Goal: Information Seeking & Learning: Learn about a topic

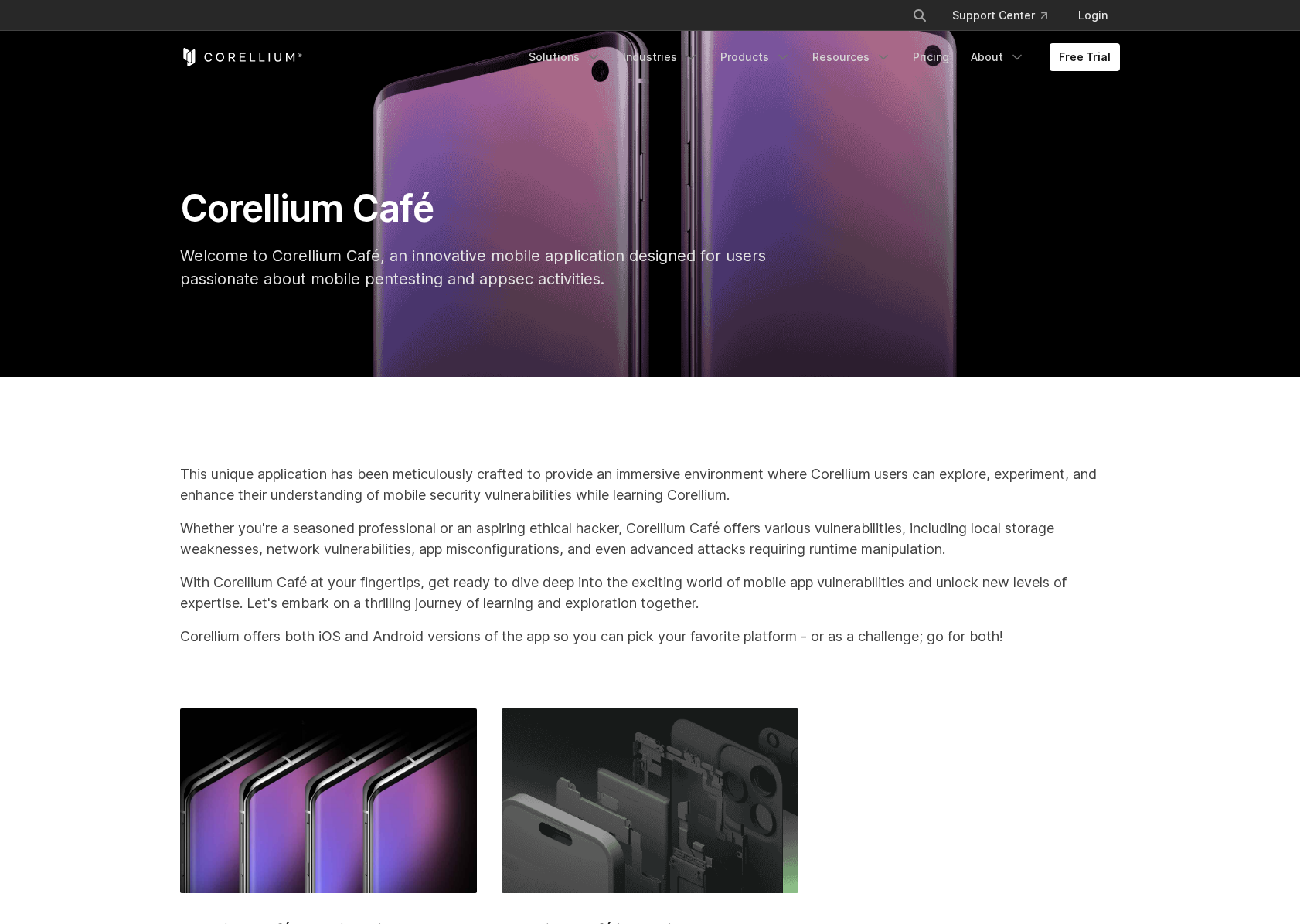
click at [923, 12] on icon "Search" at bounding box center [919, 15] width 12 height 12
click at [810, 15] on input "Search our site..." at bounding box center [839, 15] width 125 height 23
type input "**********"
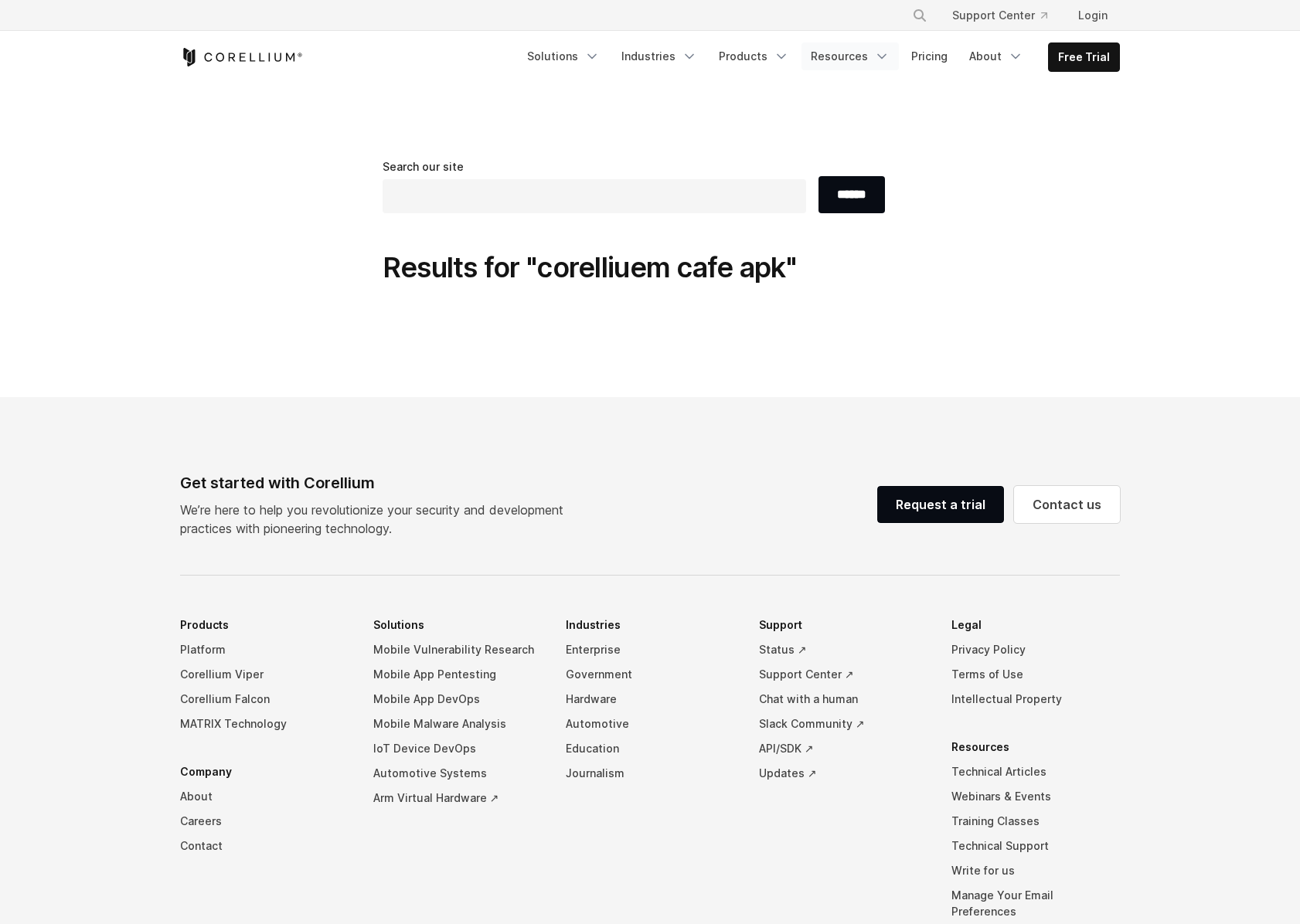
click at [861, 58] on link "Resources" at bounding box center [850, 56] width 97 height 28
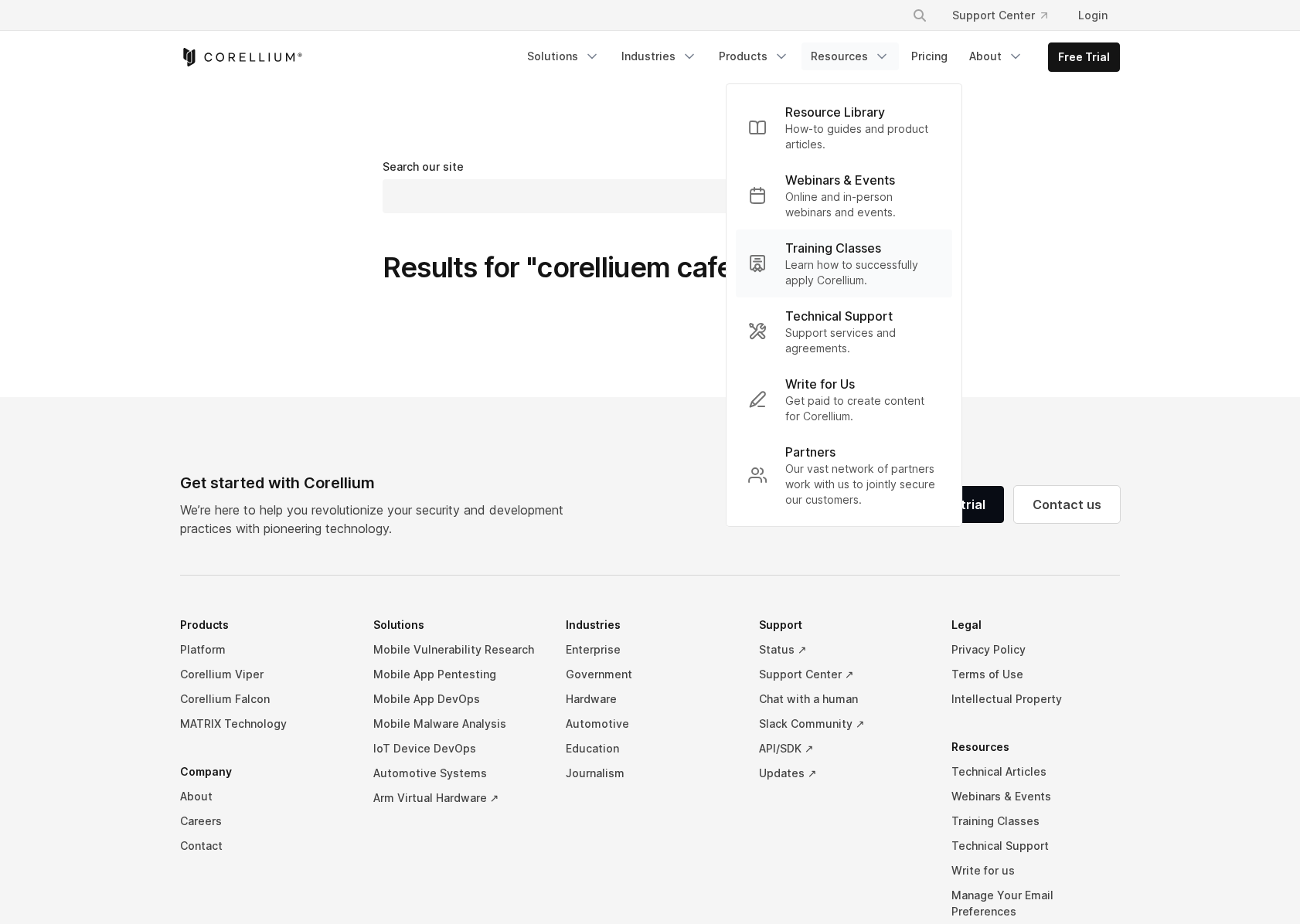
click at [826, 252] on p "Training Classes" at bounding box center [833, 248] width 96 height 18
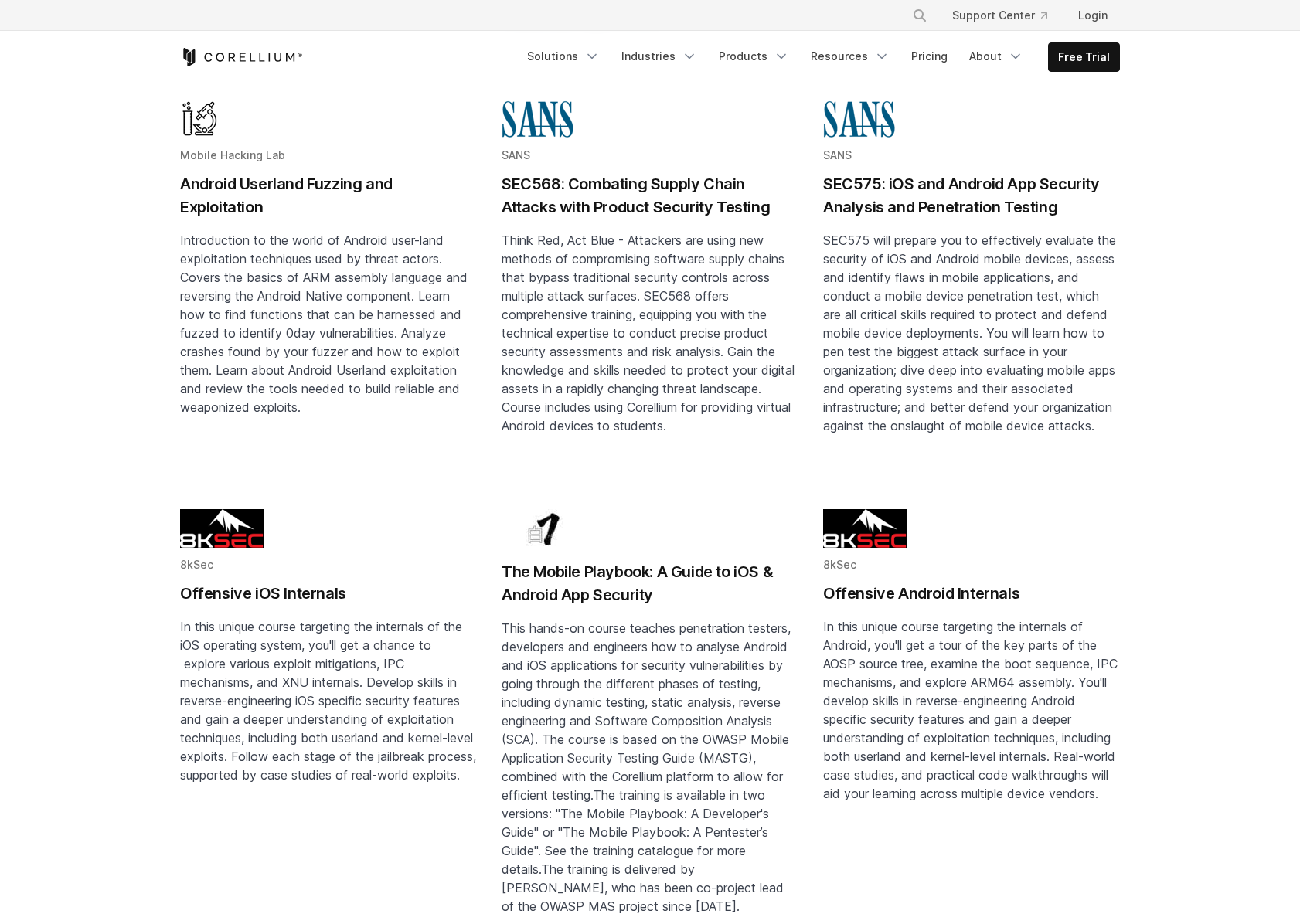
scroll to position [1045, 0]
click at [640, 560] on h2 "The Mobile Playbook: A Guide to iOS & Android App Security" at bounding box center [650, 583] width 297 height 46
click at [1097, 12] on link "Login" at bounding box center [1092, 15] width 54 height 28
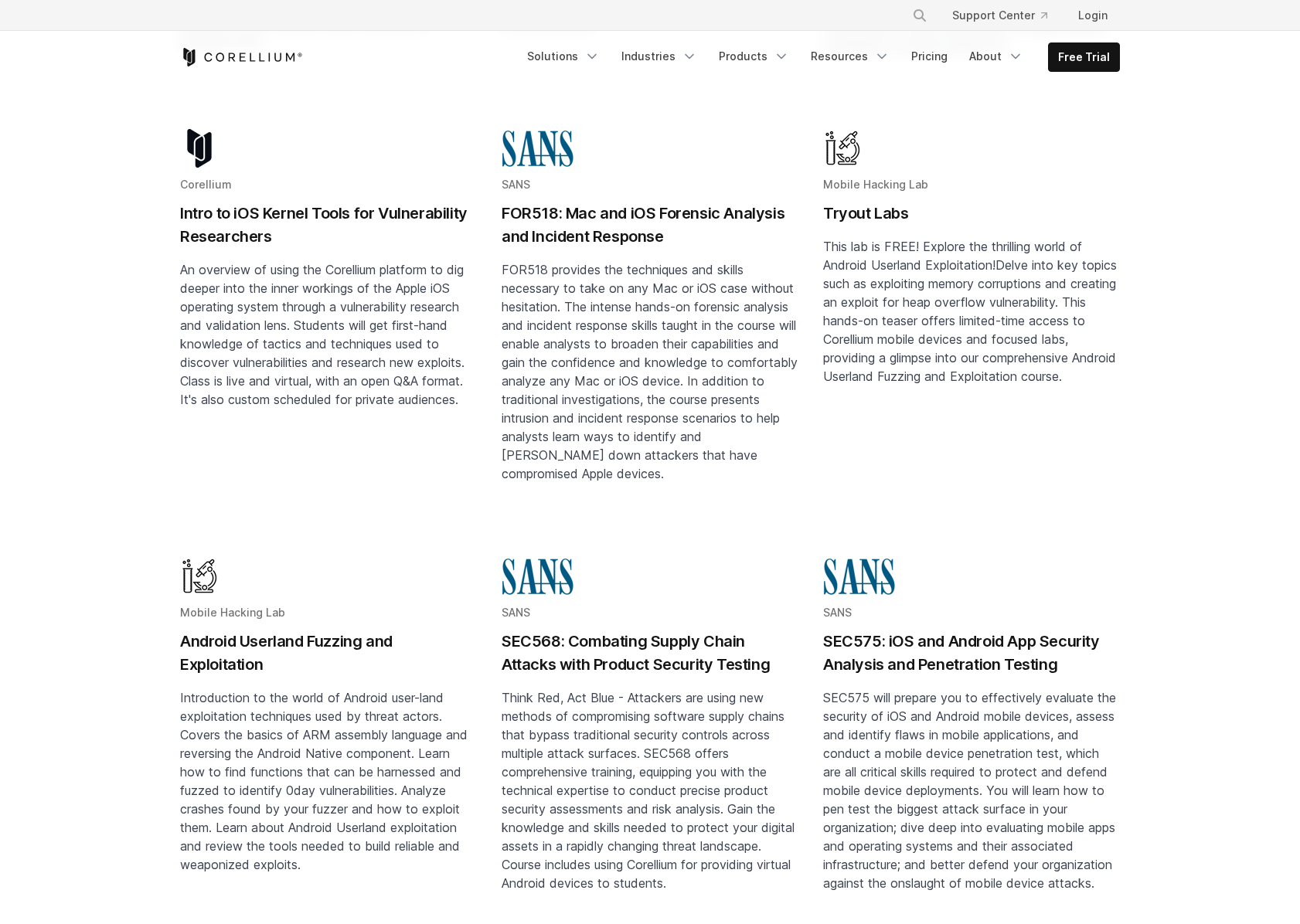
scroll to position [113, 0]
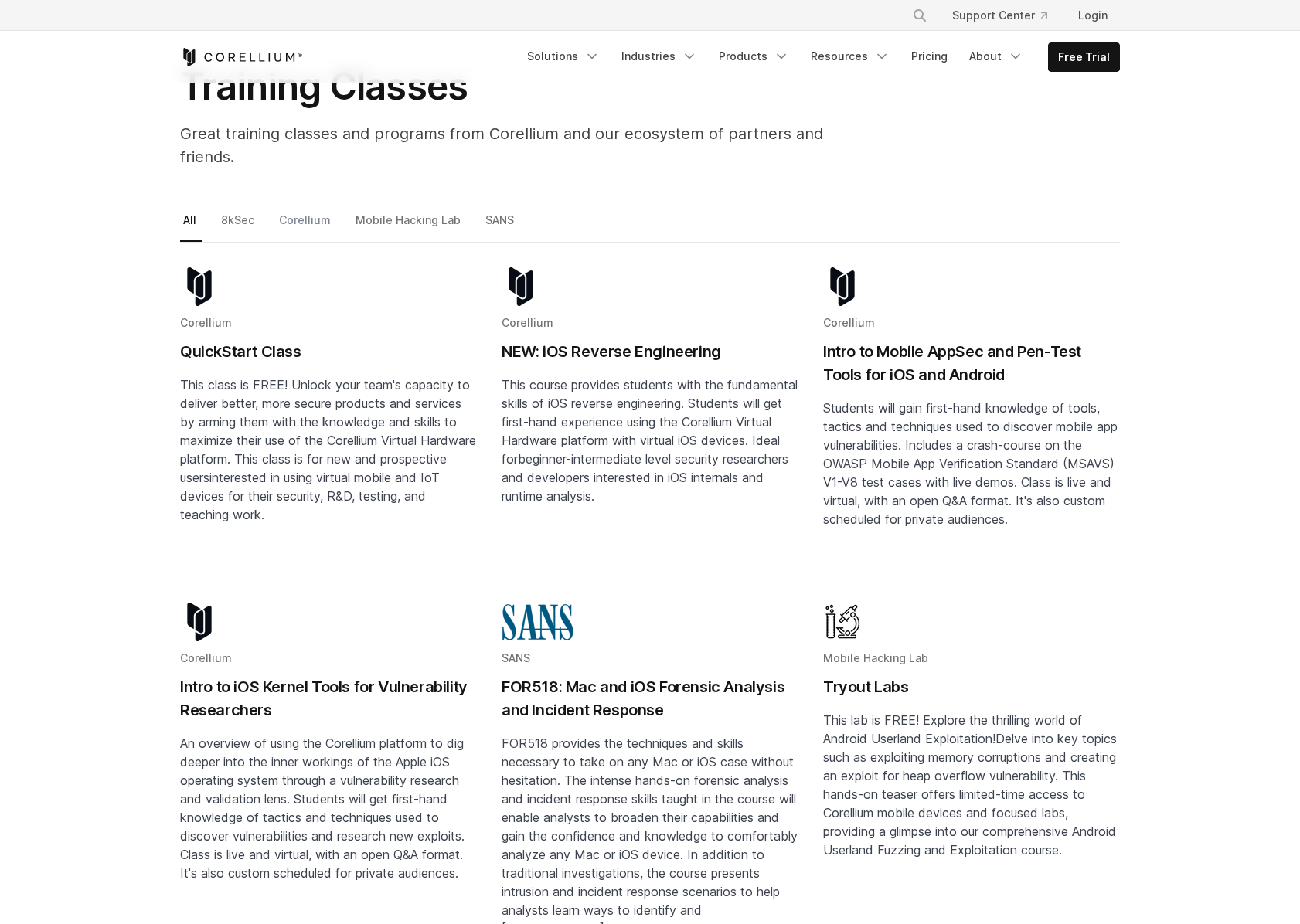
click at [305, 210] on link "Corellium" at bounding box center [305, 226] width 60 height 33
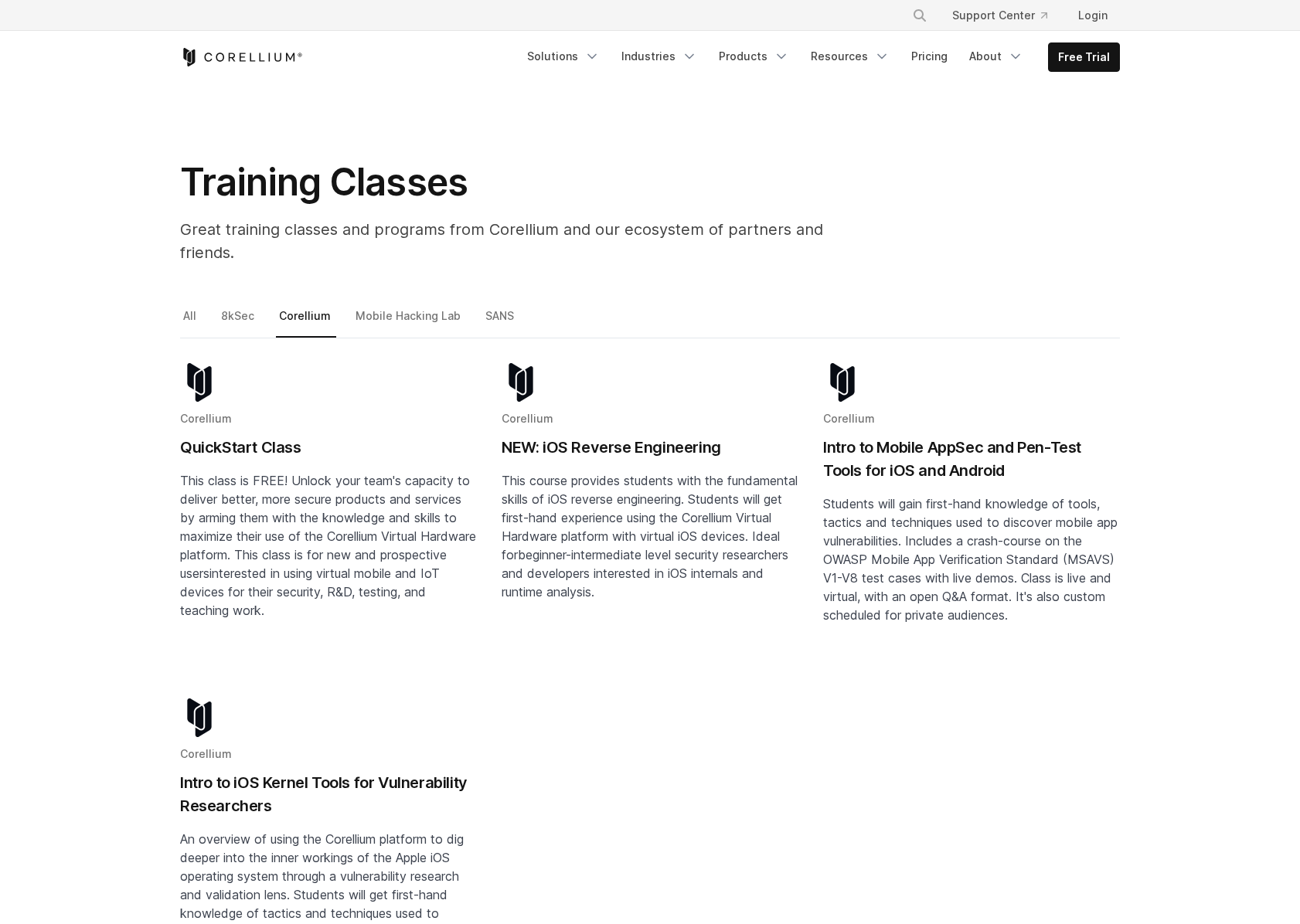
scroll to position [19, 0]
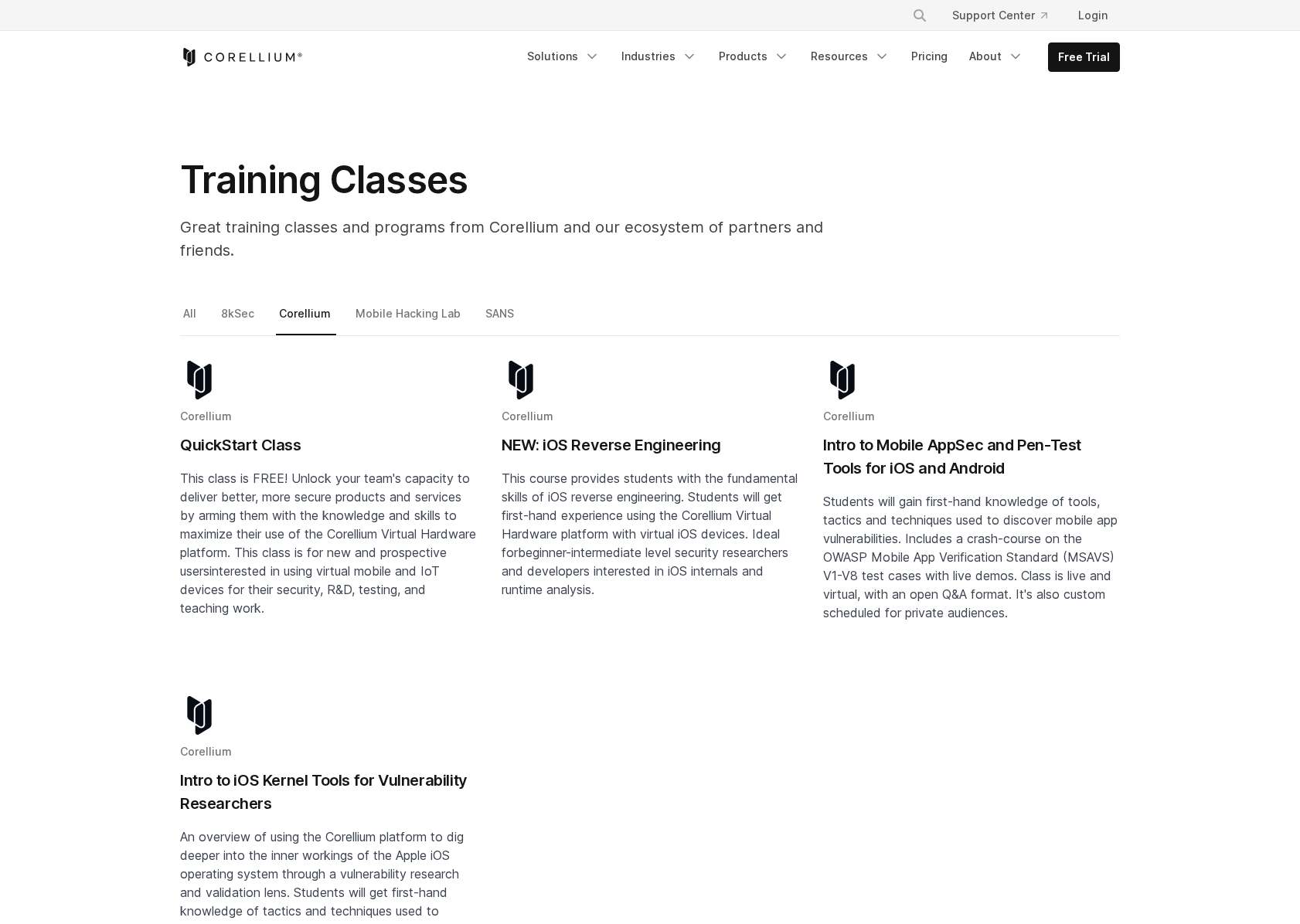
click at [936, 438] on h2 "Intro to Mobile AppSec and Pen-Test Tools for iOS and Android" at bounding box center [972, 457] width 297 height 46
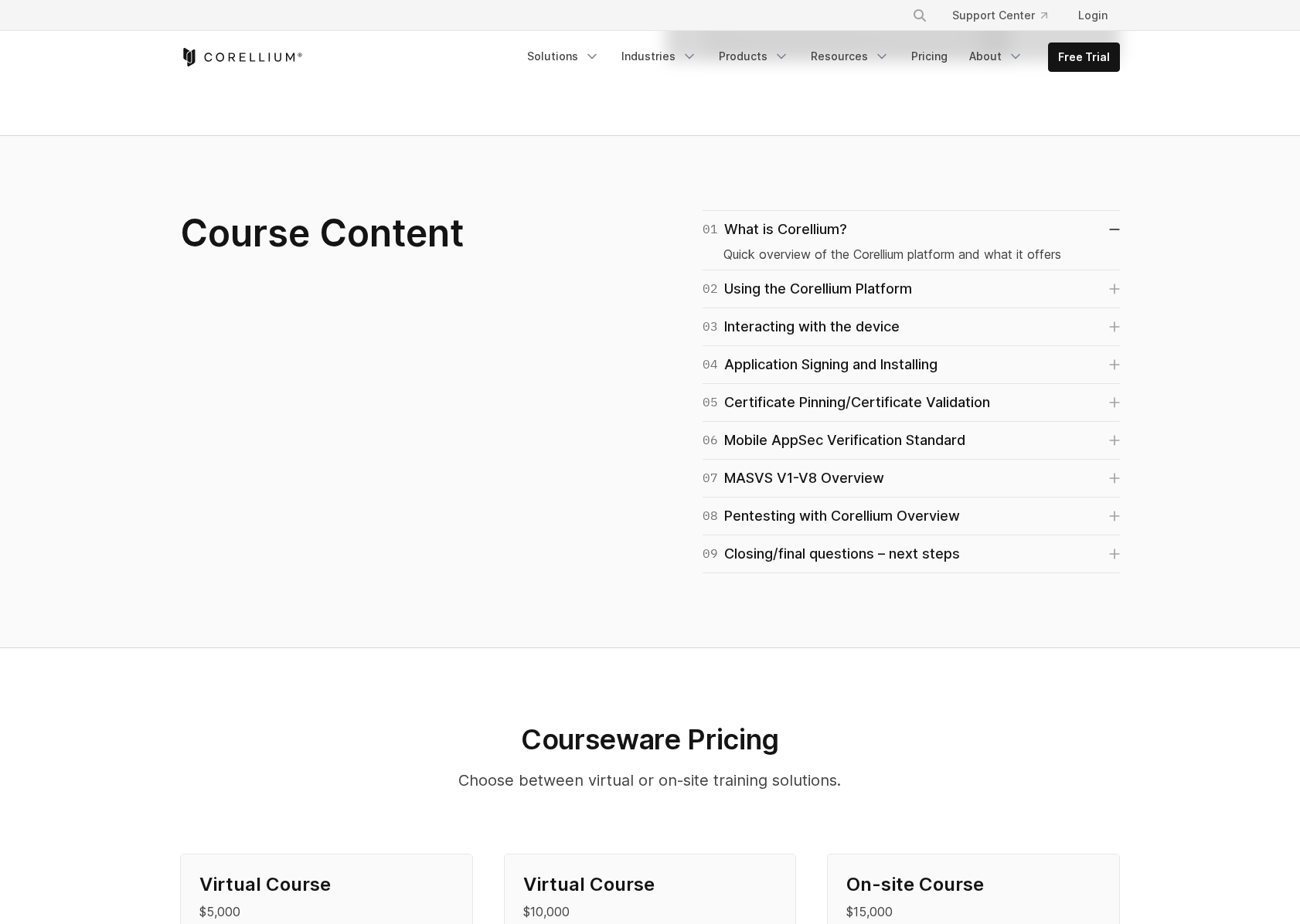
scroll to position [735, 0]
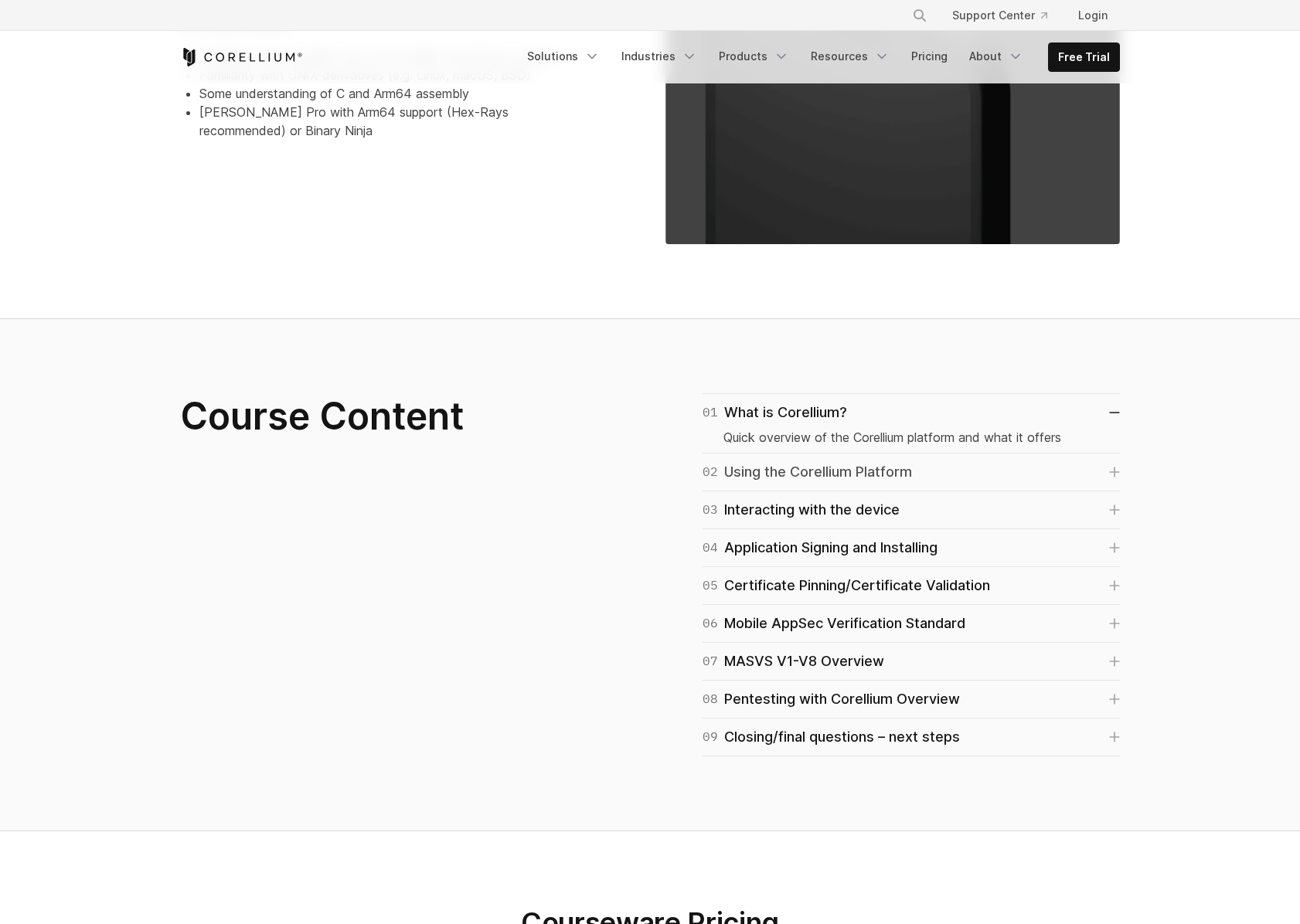
click at [870, 478] on div "02 Using the Corellium Platform" at bounding box center [807, 472] width 209 height 22
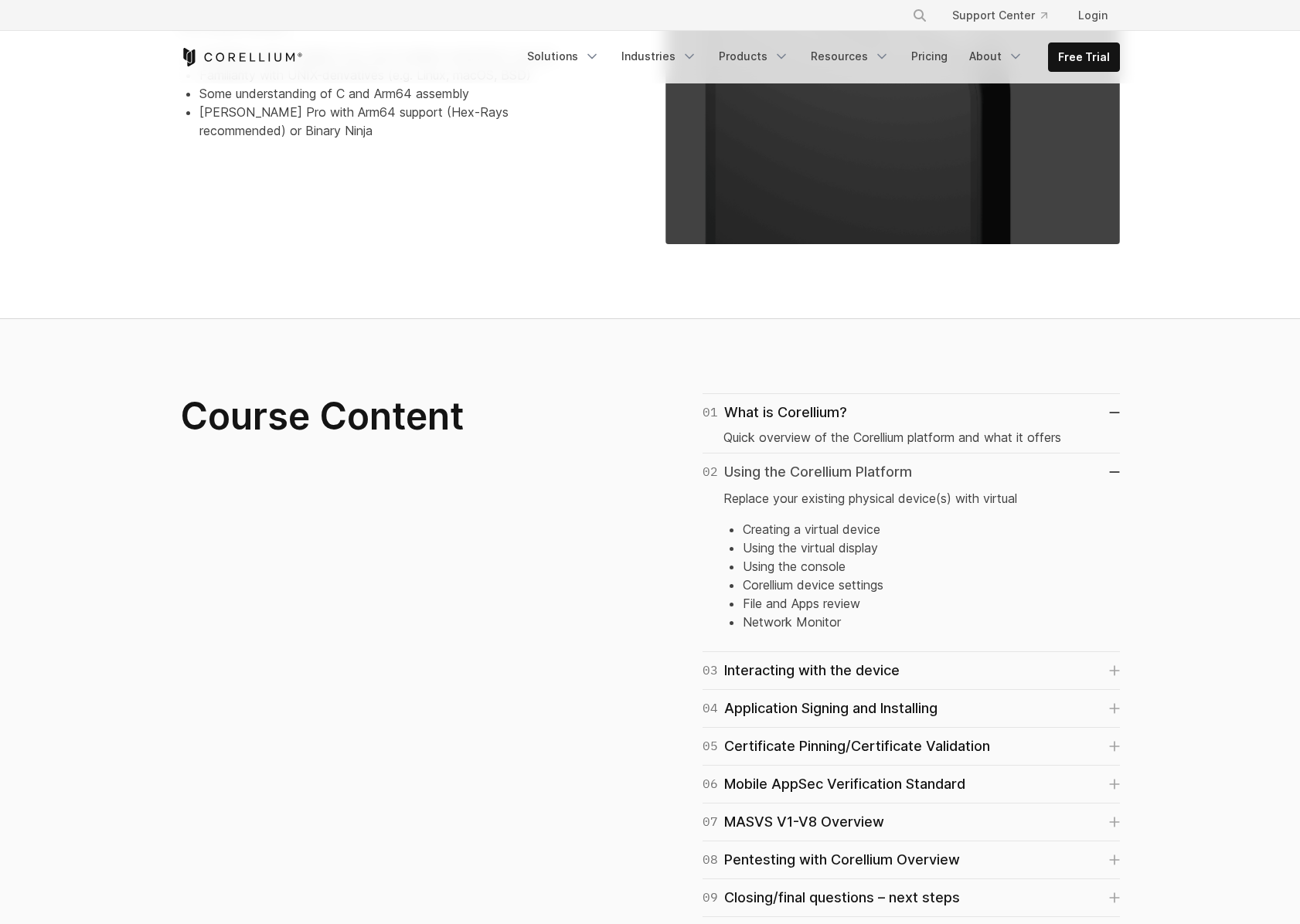
click at [839, 470] on div "02 Using the Corellium Platform" at bounding box center [807, 472] width 209 height 22
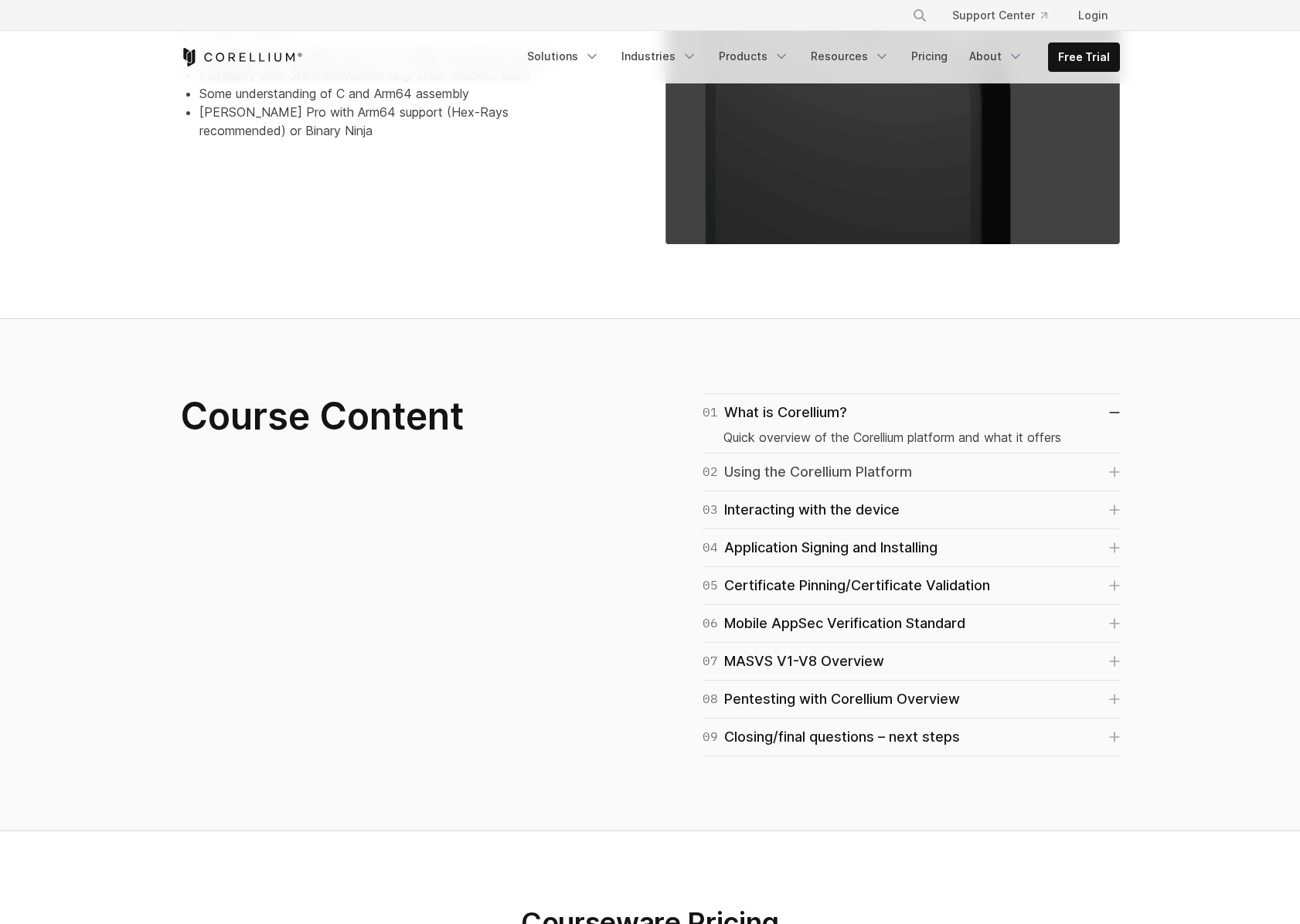
click at [839, 470] on div "02 Using the Corellium Platform" at bounding box center [807, 472] width 209 height 22
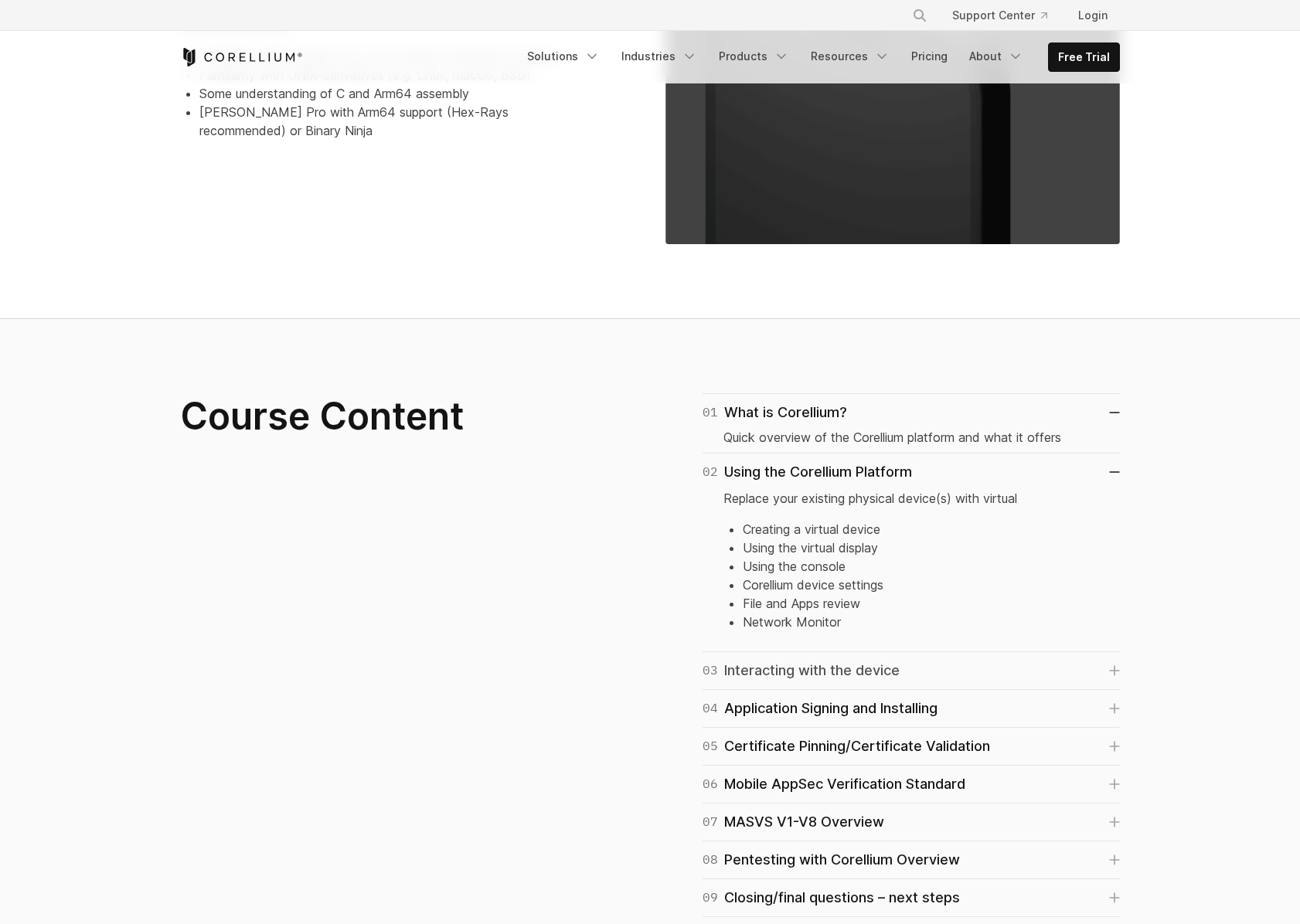
click at [842, 675] on div "03 Interacting with the device" at bounding box center [801, 670] width 197 height 22
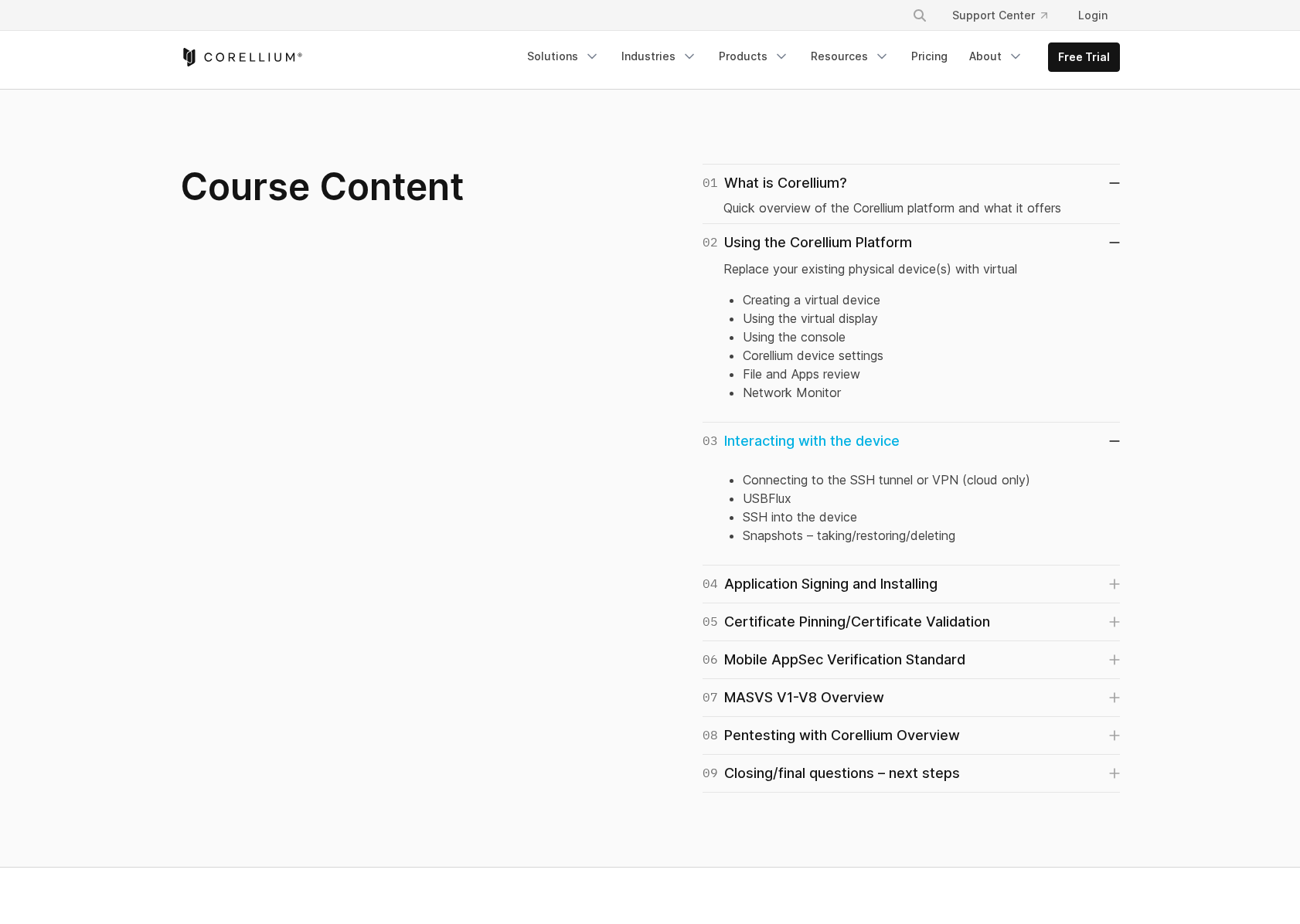
scroll to position [966, 0]
click at [814, 518] on li "SSH into the device" at bounding box center [921, 516] width 356 height 18
click at [859, 527] on li "Snapshots – taking/restoring/deleting" at bounding box center [921, 534] width 356 height 18
click at [858, 590] on div "04 Application Signing and Installing" at bounding box center [820, 583] width 235 height 22
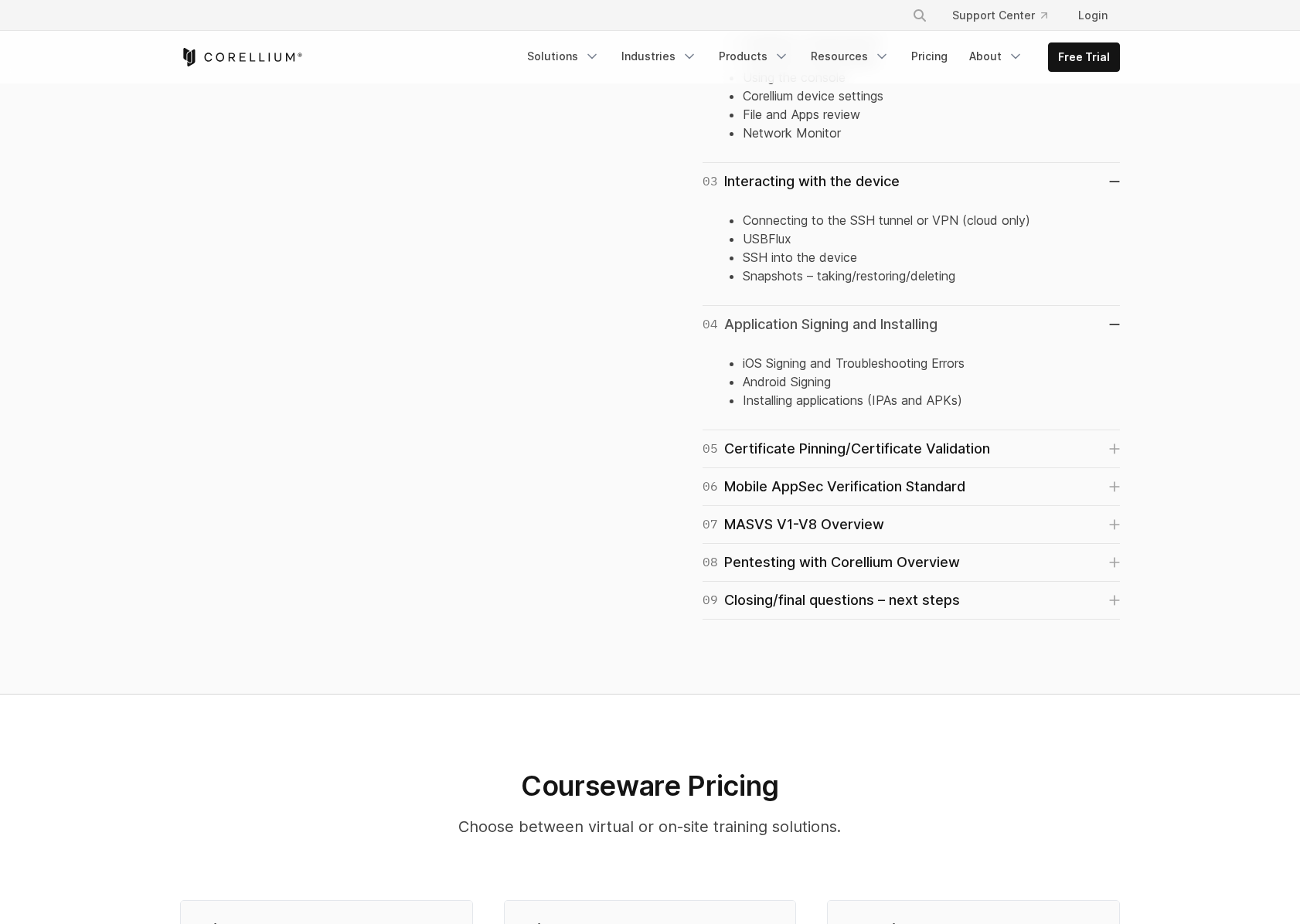
scroll to position [1245, 0]
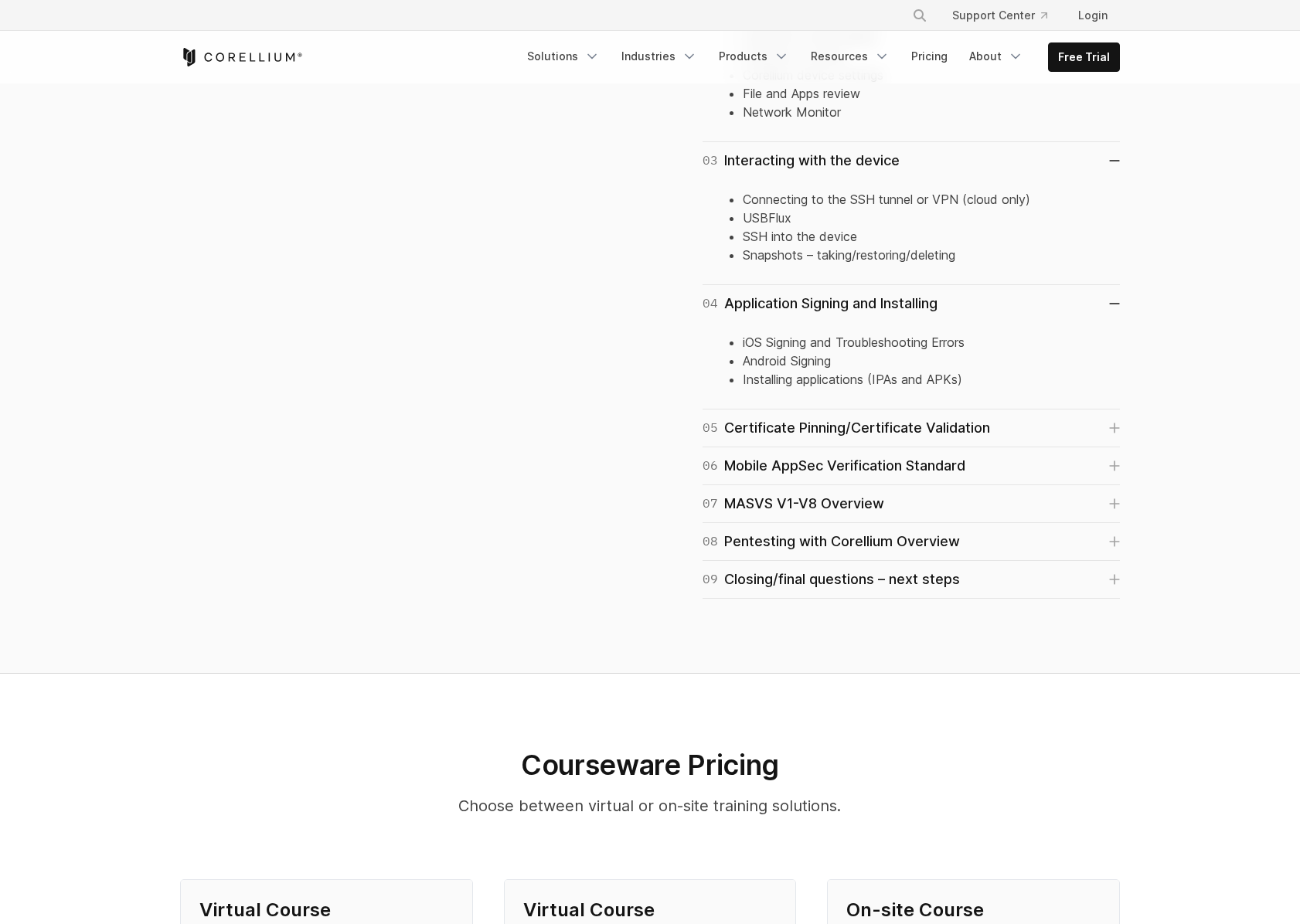
click at [847, 440] on div "05 Certificate Pinning/Certificate Validation How to test applications with the…" at bounding box center [911, 428] width 418 height 38
click at [858, 432] on div "05 Certificate Pinning/Certificate Validation" at bounding box center [846, 428] width 287 height 22
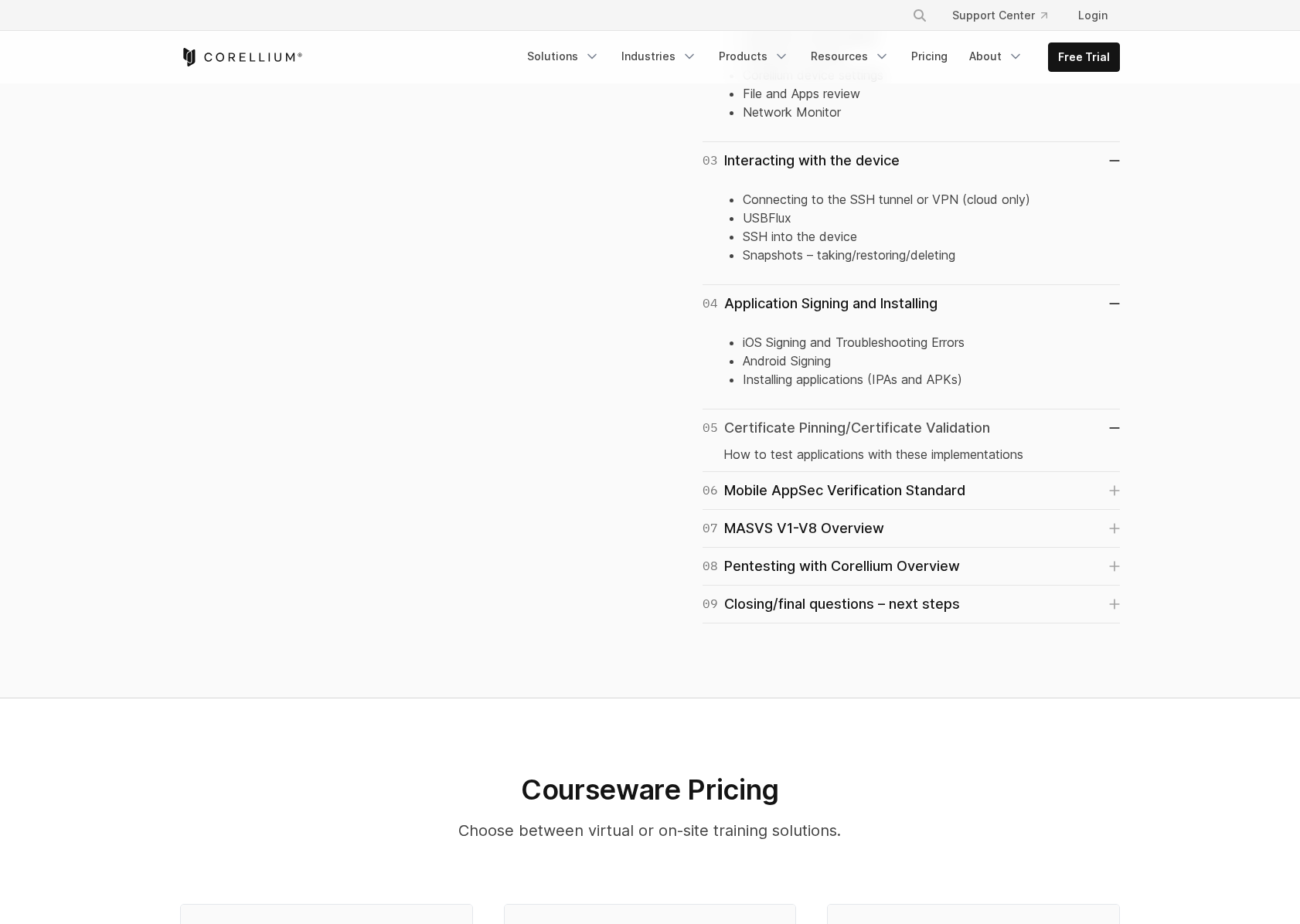
click at [890, 433] on div "05 Certificate Pinning/Certificate Validation" at bounding box center [846, 428] width 287 height 22
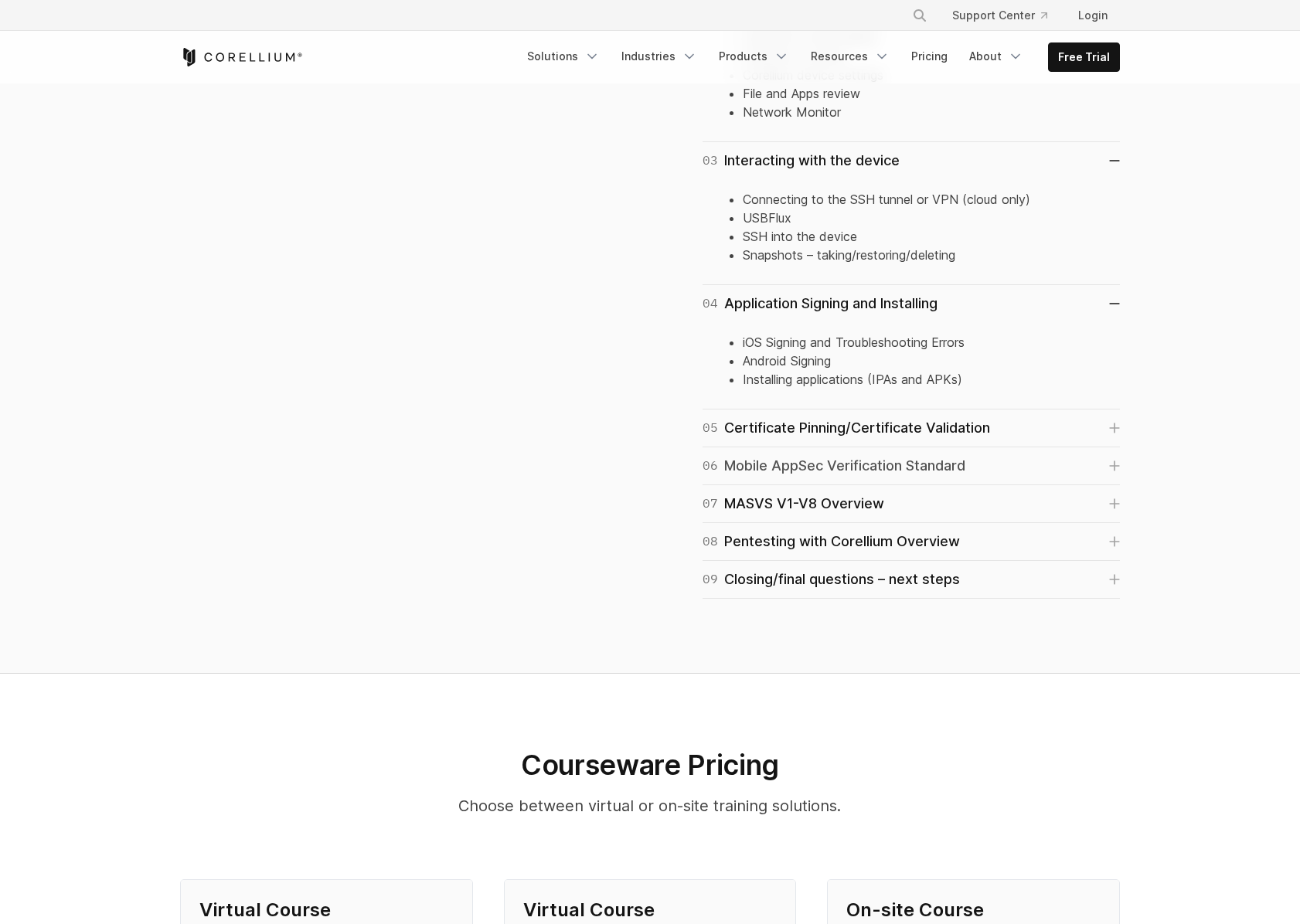
click at [866, 467] on div "06 Mobile AppSec Verification Standard" at bounding box center [834, 466] width 263 height 22
